Goal: Information Seeking & Learning: Check status

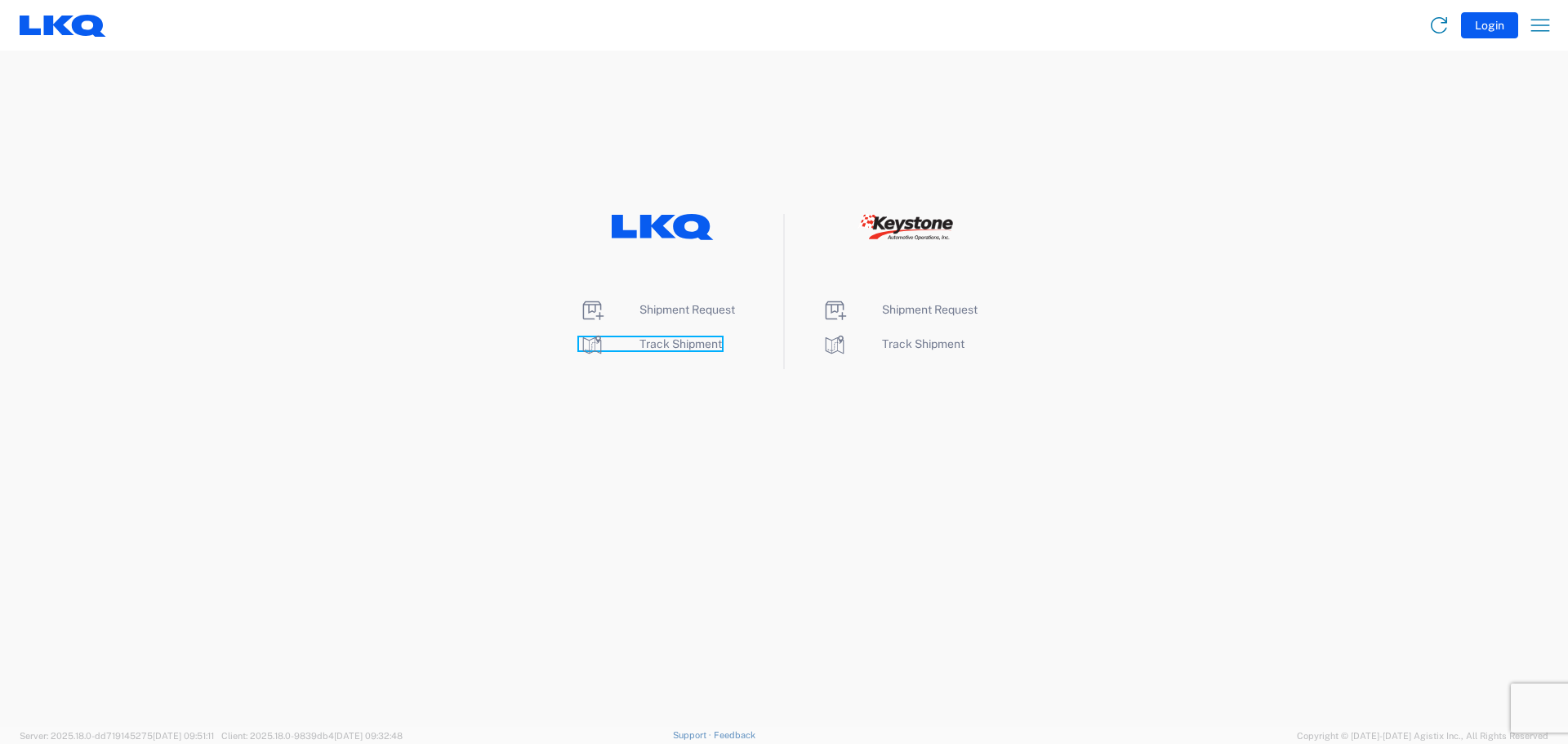
click at [679, 343] on span "Track Shipment" at bounding box center [680, 344] width 82 height 13
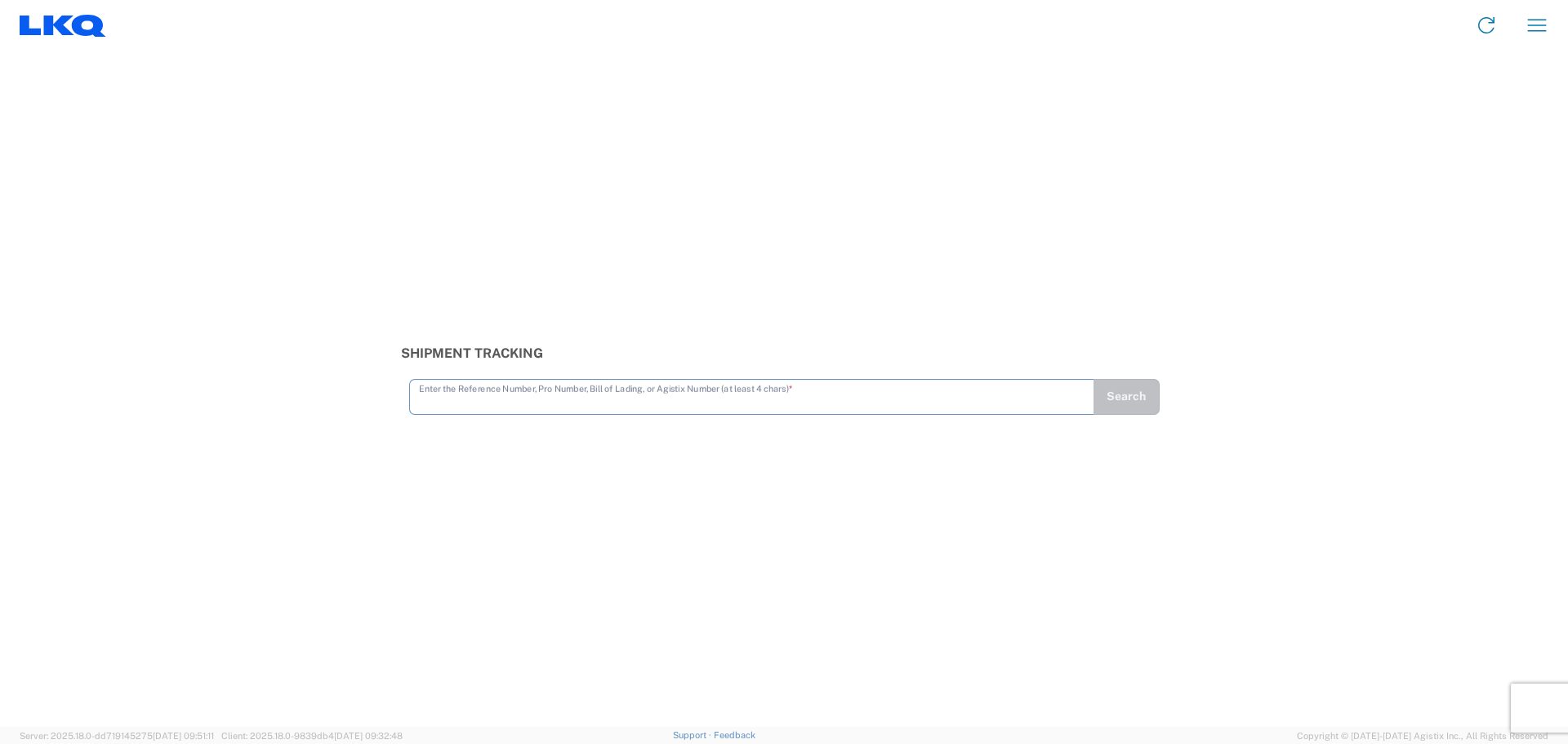
click at [462, 393] on input "text" at bounding box center [751, 396] width 666 height 28
type input "56439365"
click at [1130, 402] on button "Search" at bounding box center [1126, 397] width 67 height 36
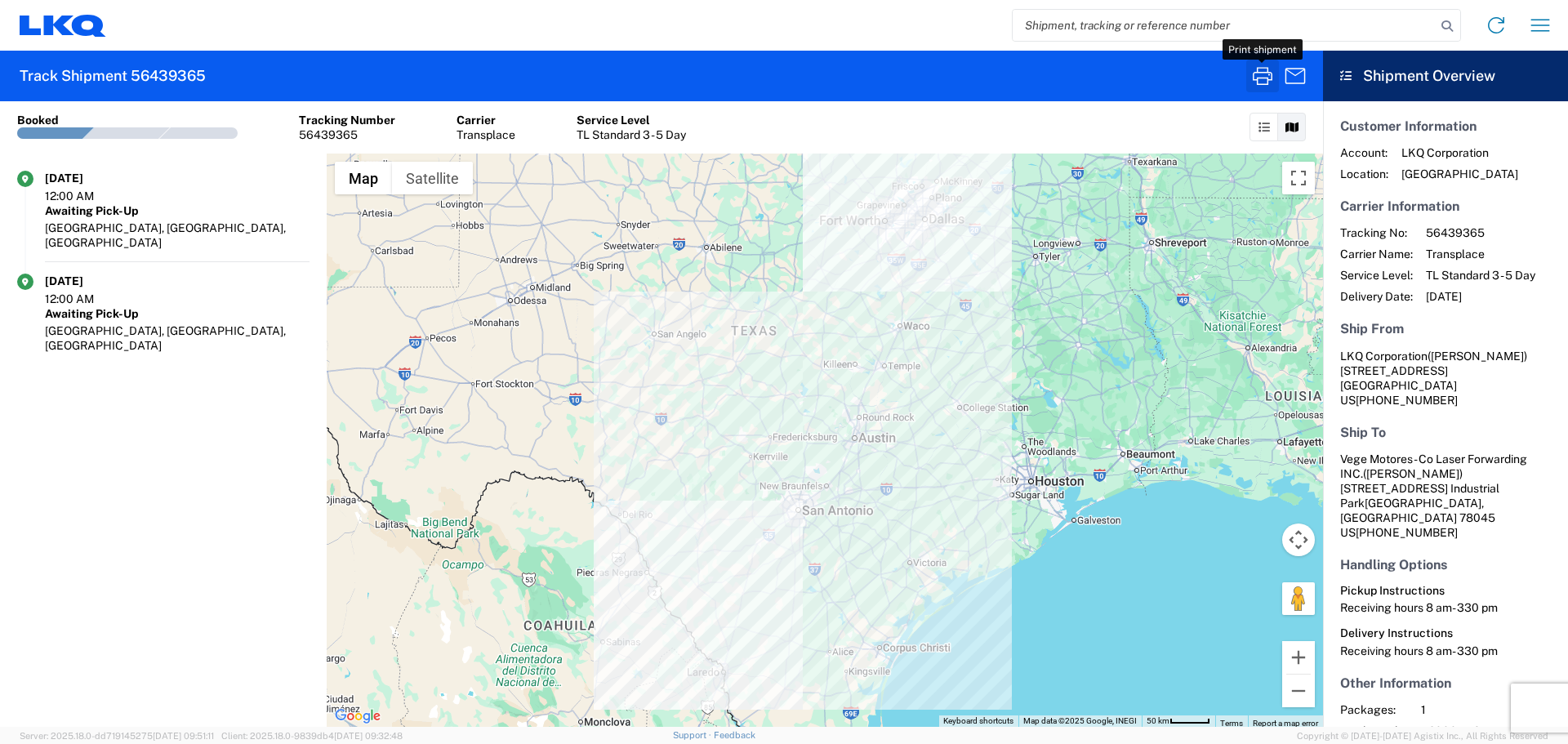
click at [1270, 78] on icon "button" at bounding box center [1263, 76] width 27 height 27
